Goal: Navigation & Orientation: Find specific page/section

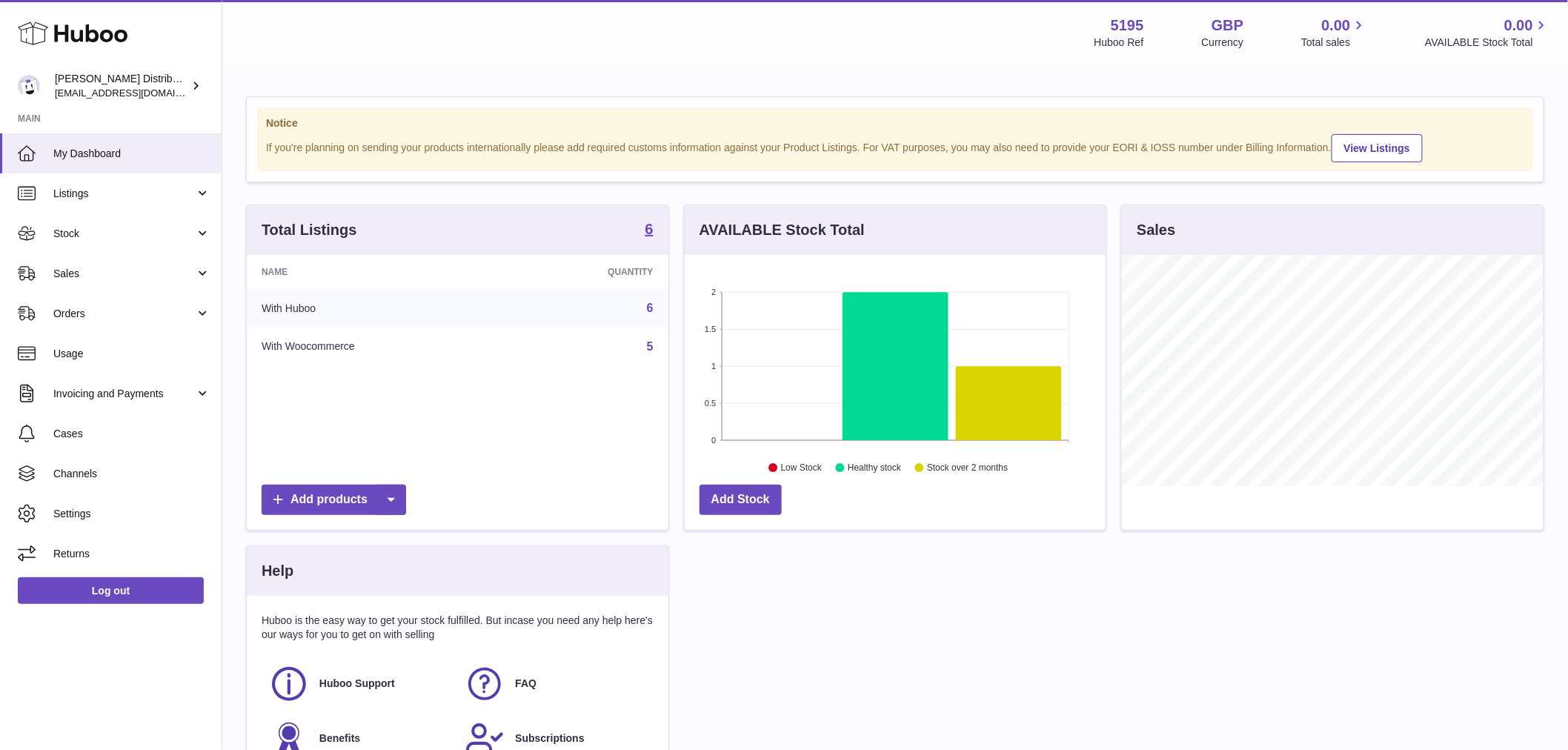
scroll to position [231, 421]
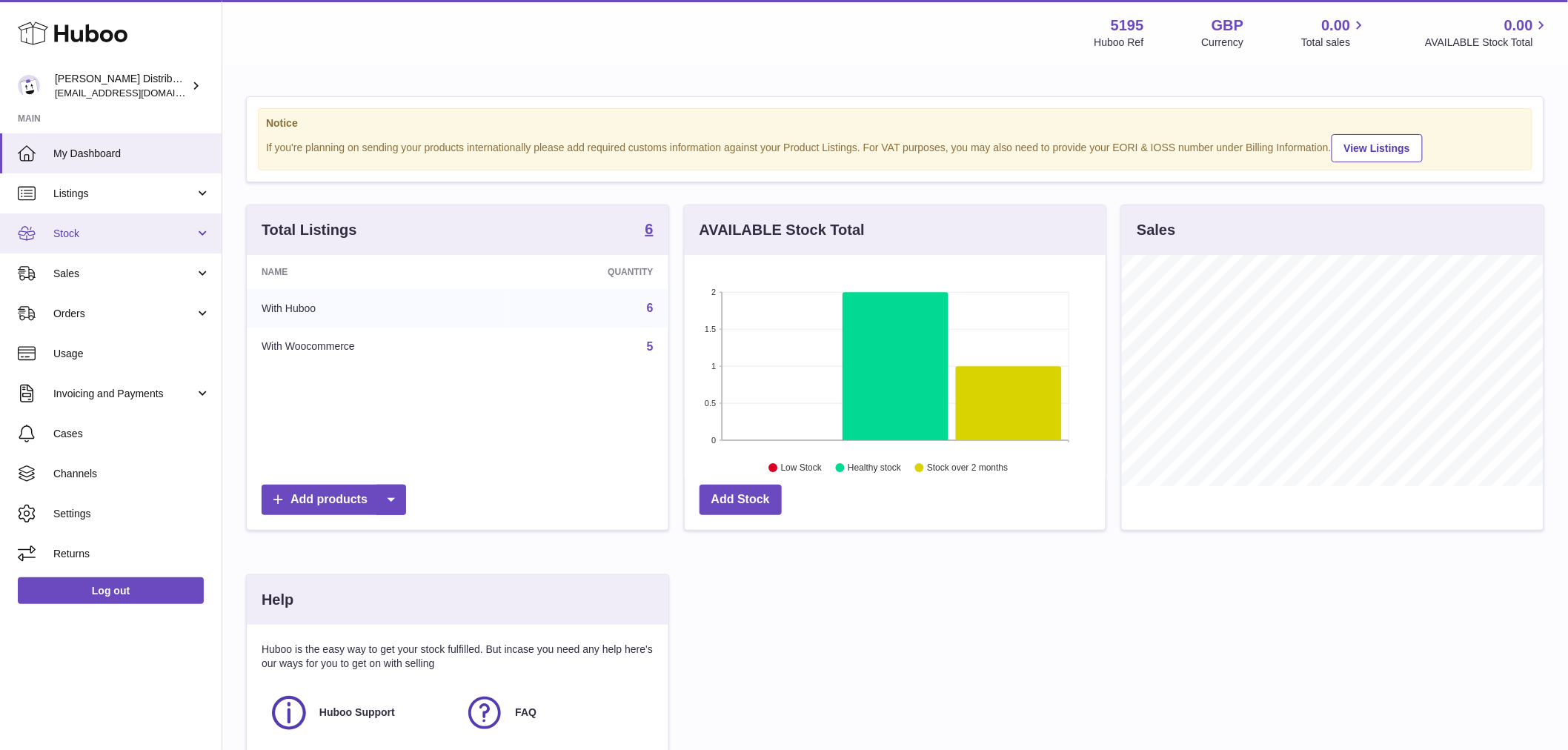
click at [91, 227] on span "Stock" at bounding box center [124, 233] width 142 height 14
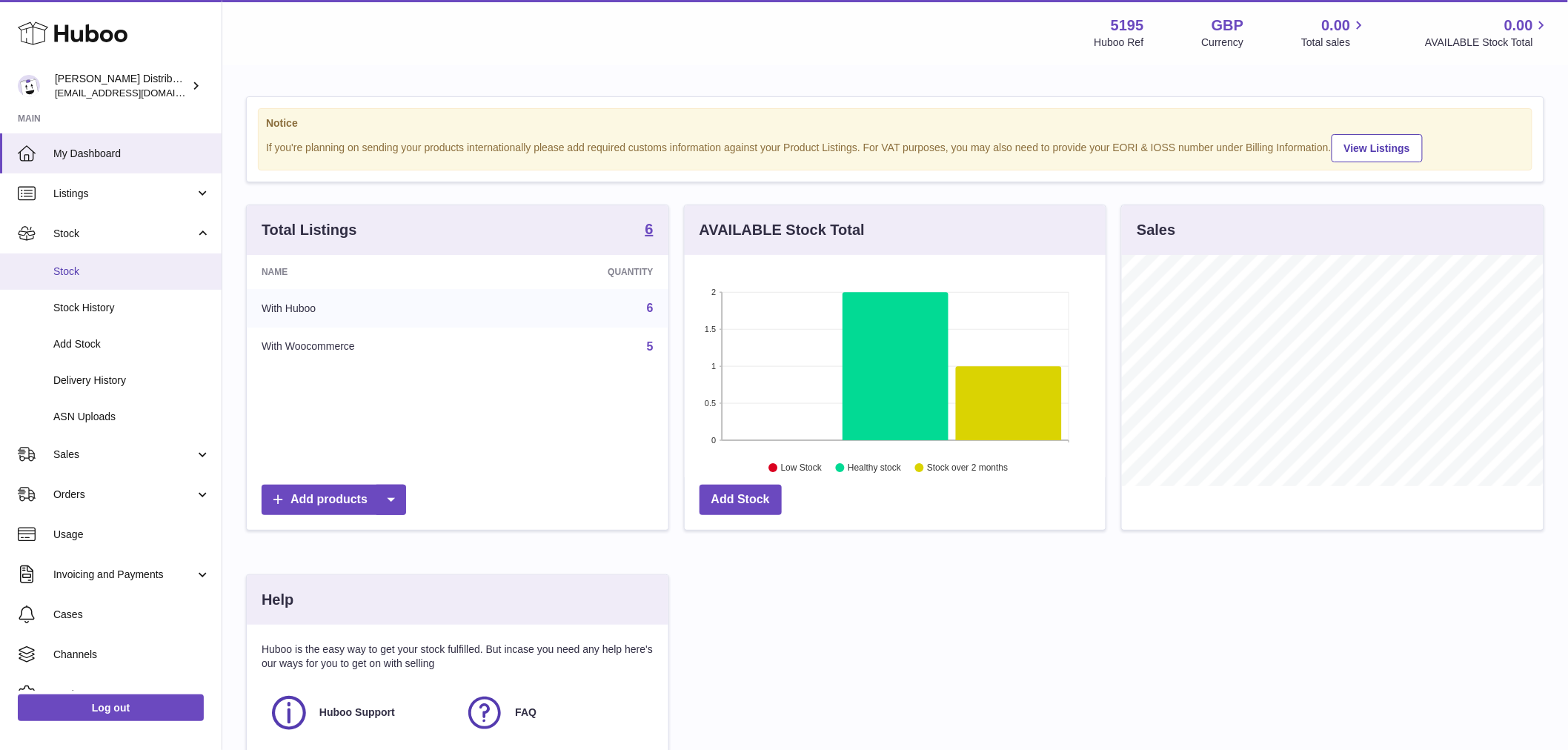
click at [86, 262] on link "Stock" at bounding box center [110, 271] width 222 height 36
